Goal: Information Seeking & Learning: Learn about a topic

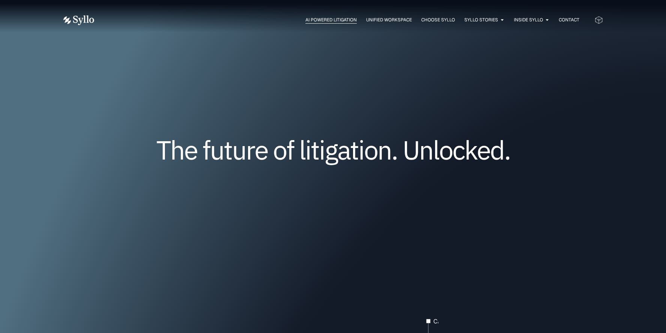
click at [334, 20] on span "AI Powered Litigation" at bounding box center [331, 20] width 51 height 7
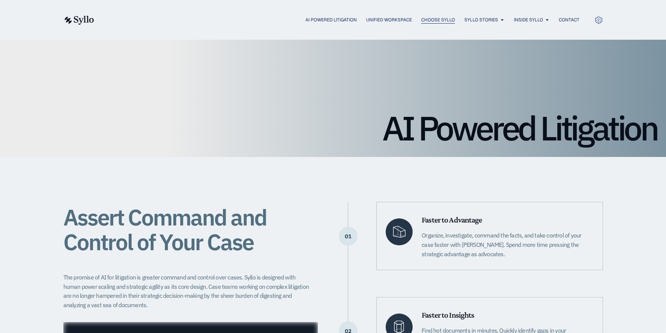
click at [439, 18] on span "Choose Syllo" at bounding box center [439, 20] width 34 height 7
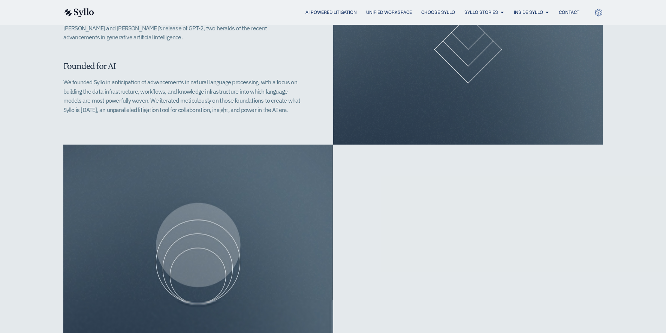
scroll to position [563, 0]
